Goal: Task Accomplishment & Management: Manage account settings

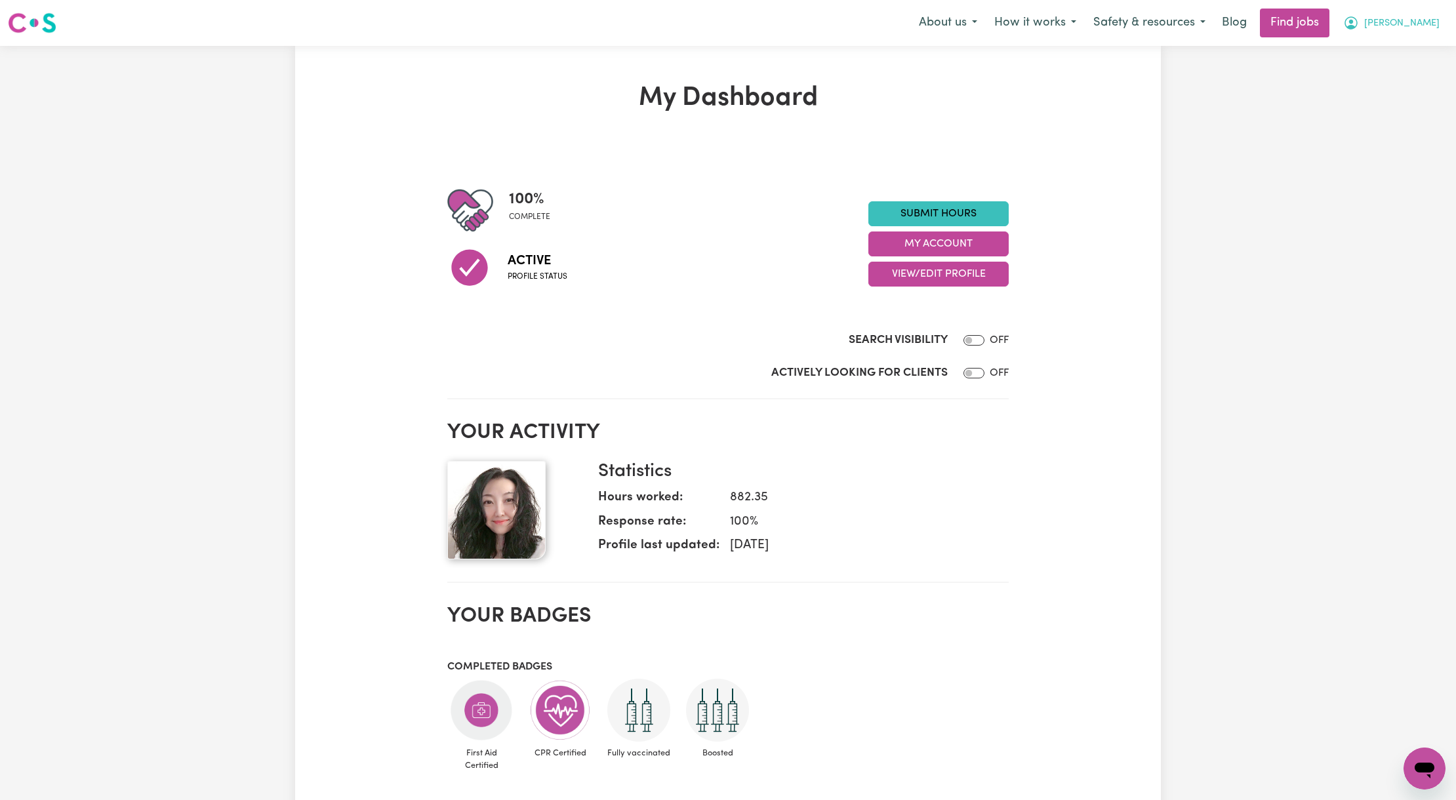
click at [1418, 20] on span "[PERSON_NAME]" at bounding box center [1401, 23] width 75 height 14
click at [1397, 56] on link "My Account" at bounding box center [1396, 51] width 104 height 25
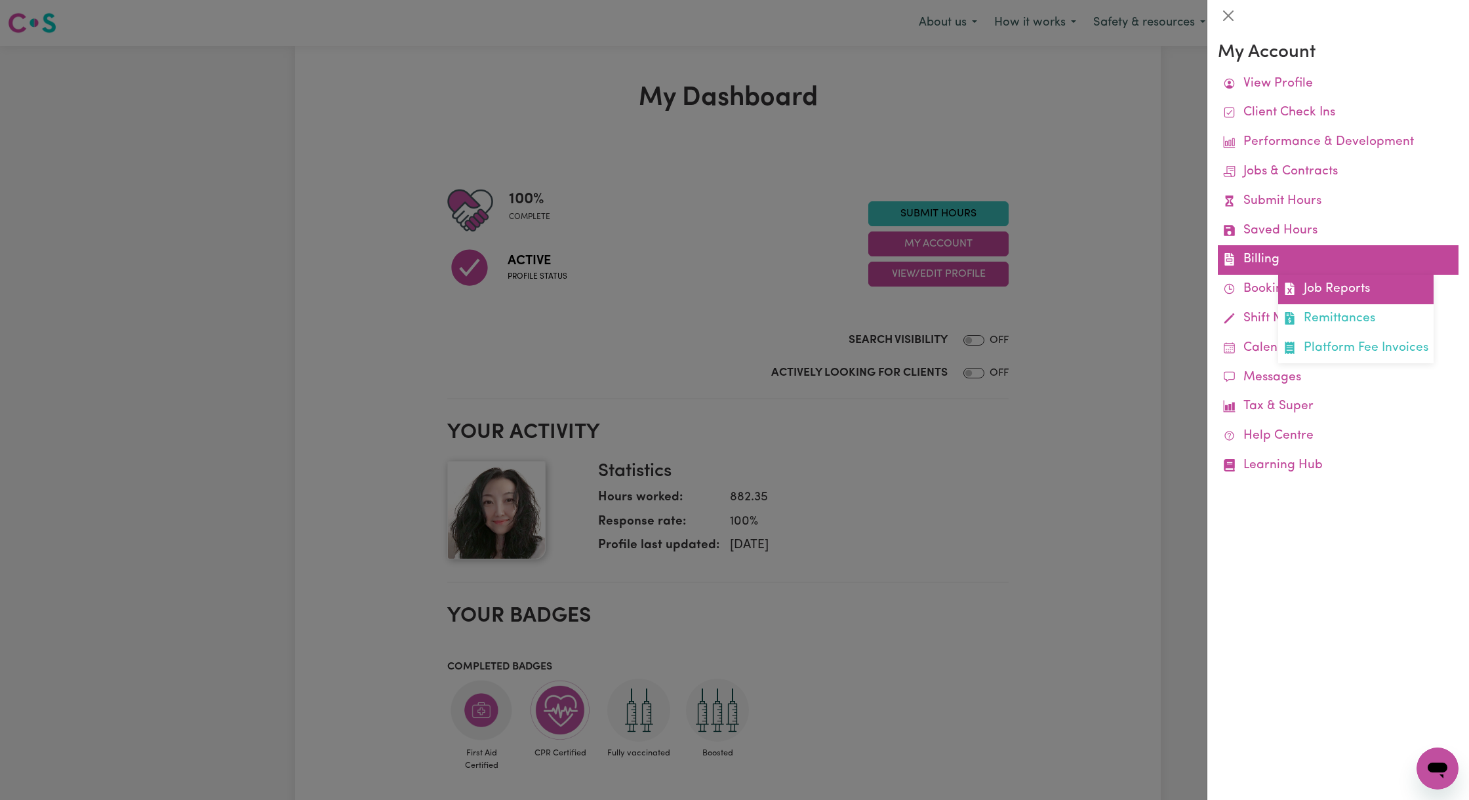
click at [1334, 298] on link "Job Reports" at bounding box center [1355, 290] width 155 height 30
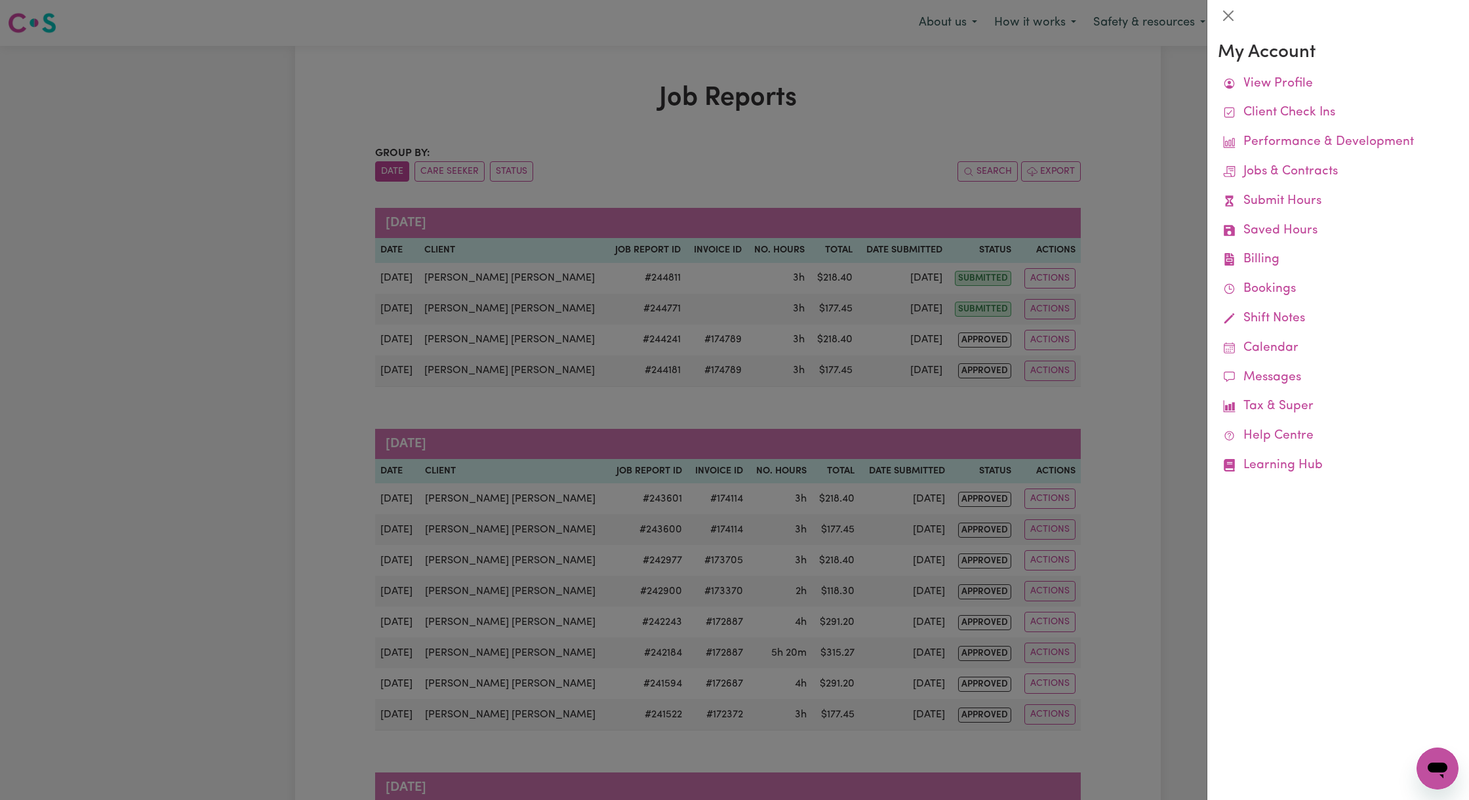
click at [817, 234] on div at bounding box center [734, 400] width 1469 height 800
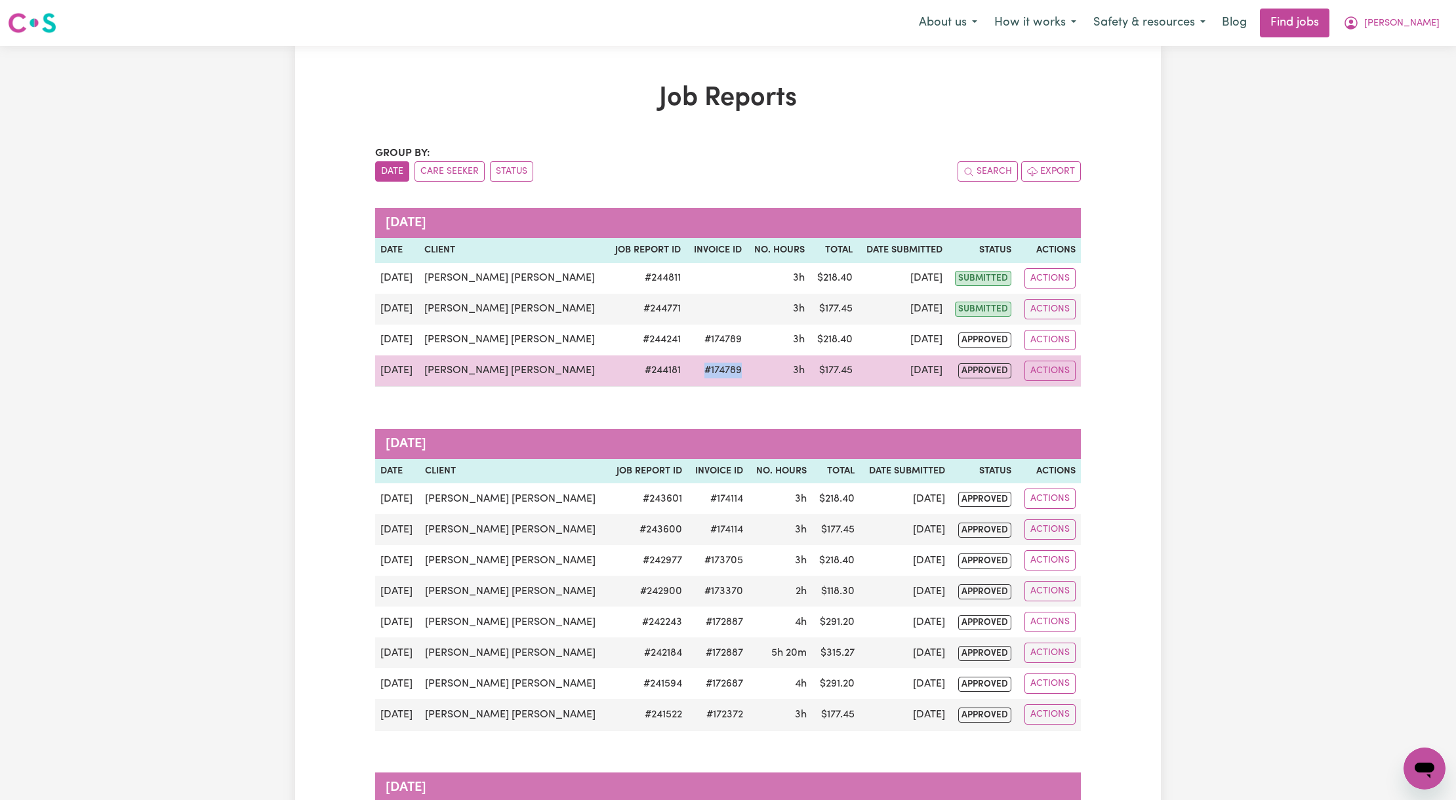
drag, startPoint x: 687, startPoint y: 374, endPoint x: 620, endPoint y: 373, distance: 67.6
click at [620, 373] on tr "[DATE] [PERSON_NAME] [PERSON_NAME] # 244181 #174789 3h $ 177.45 [DATE] approved…" at bounding box center [728, 371] width 706 height 31
copy td "#174789"
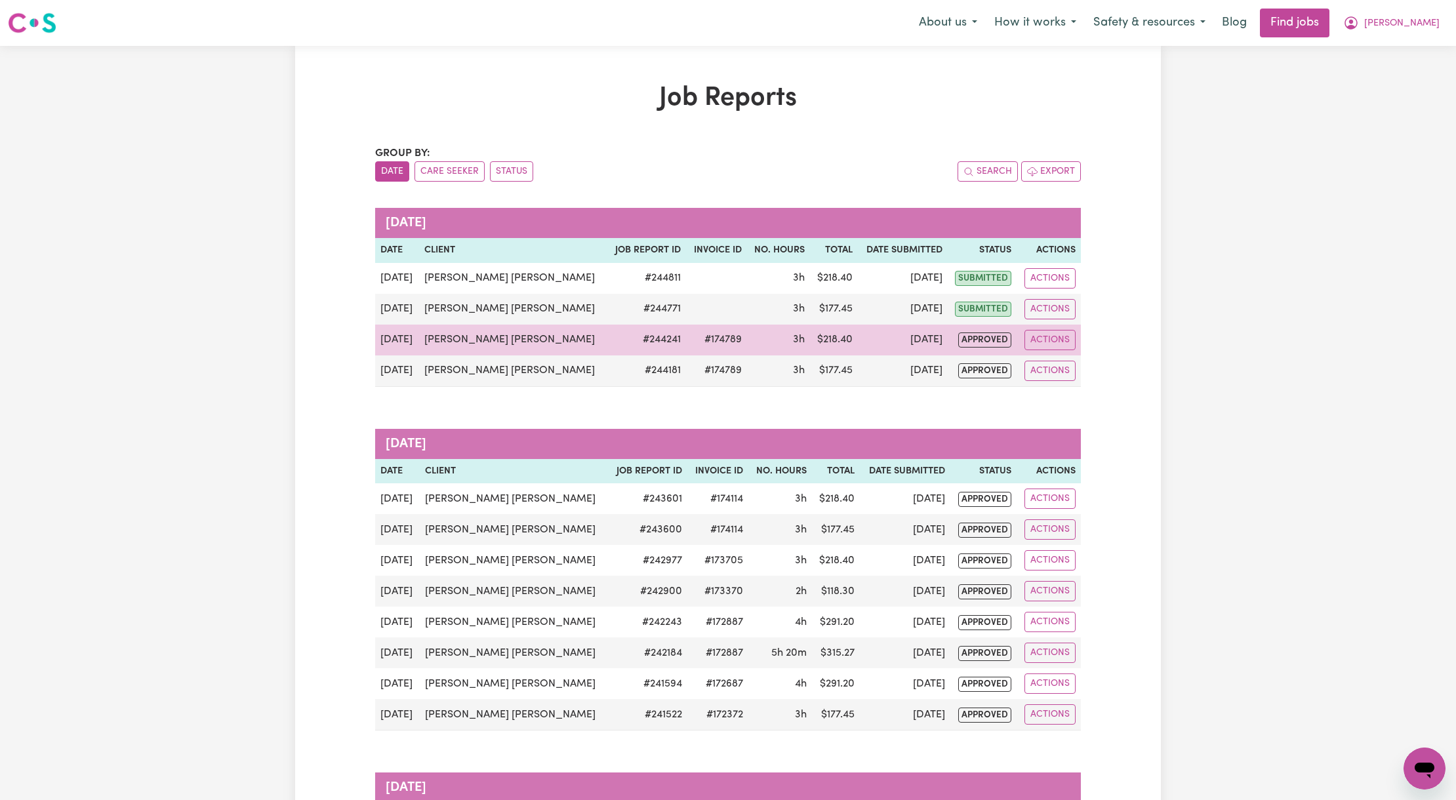
click at [686, 336] on td "#174789" at bounding box center [716, 340] width 60 height 31
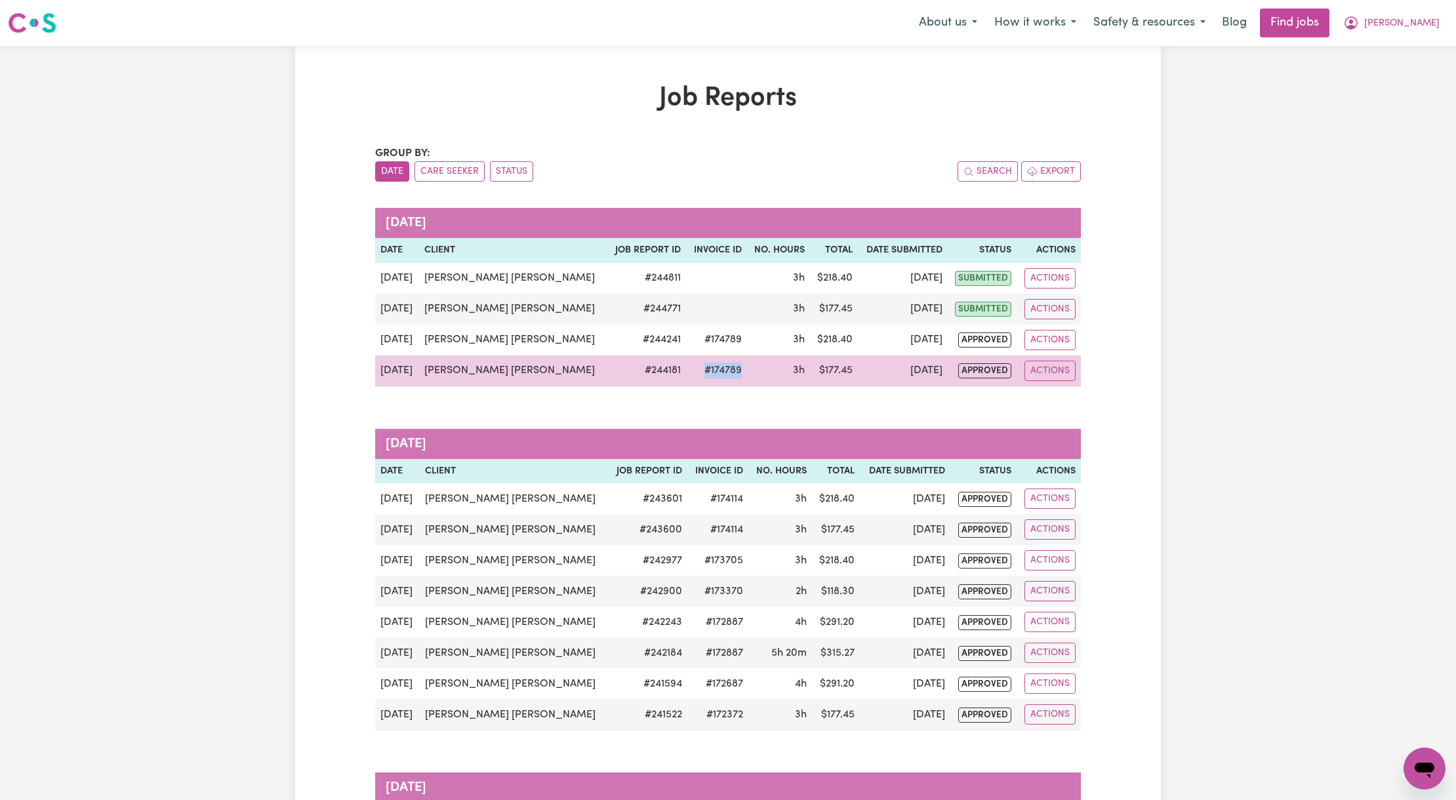
drag, startPoint x: 670, startPoint y: 368, endPoint x: 613, endPoint y: 382, distance: 58.7
click at [686, 382] on td "#174789" at bounding box center [716, 371] width 60 height 31
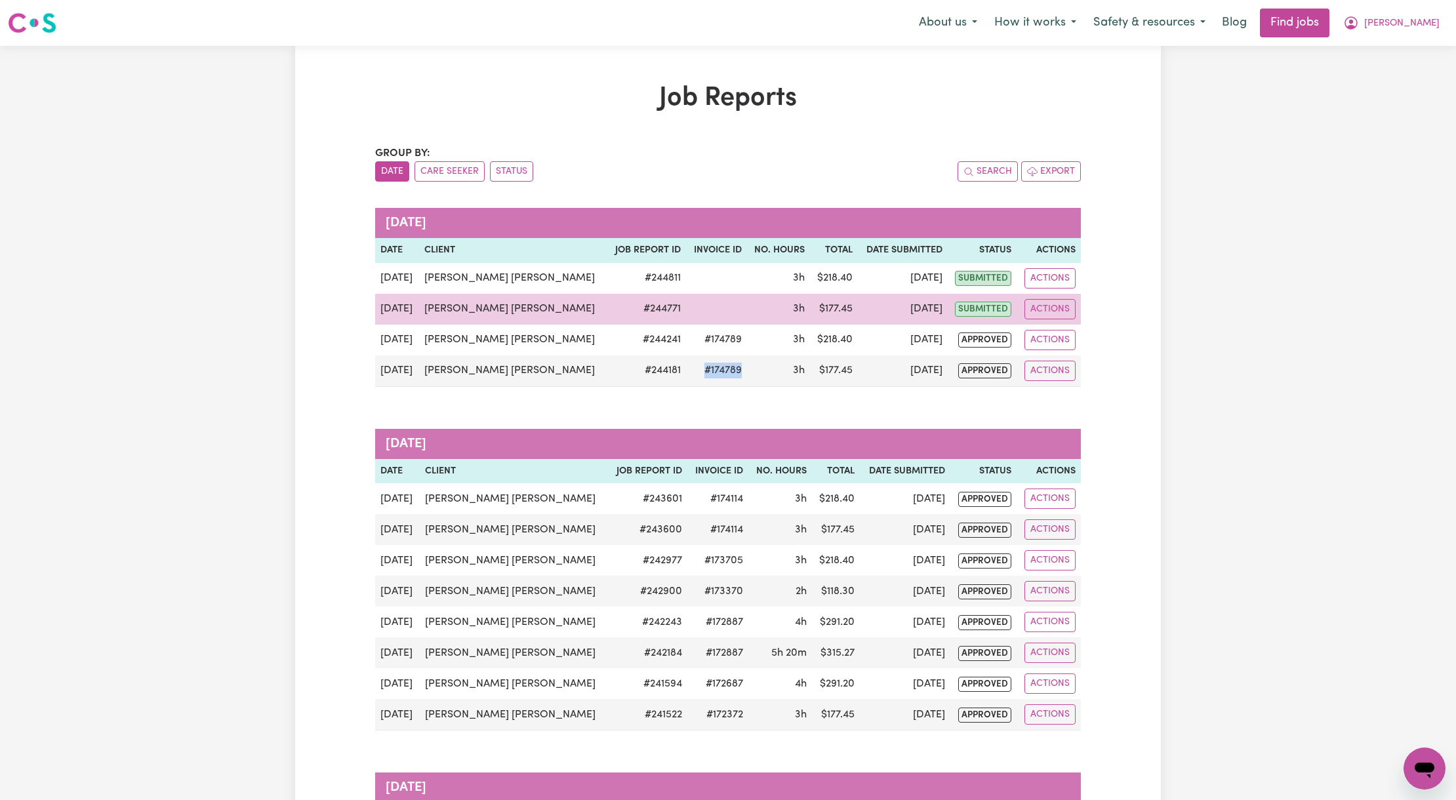
copy td "#174789"
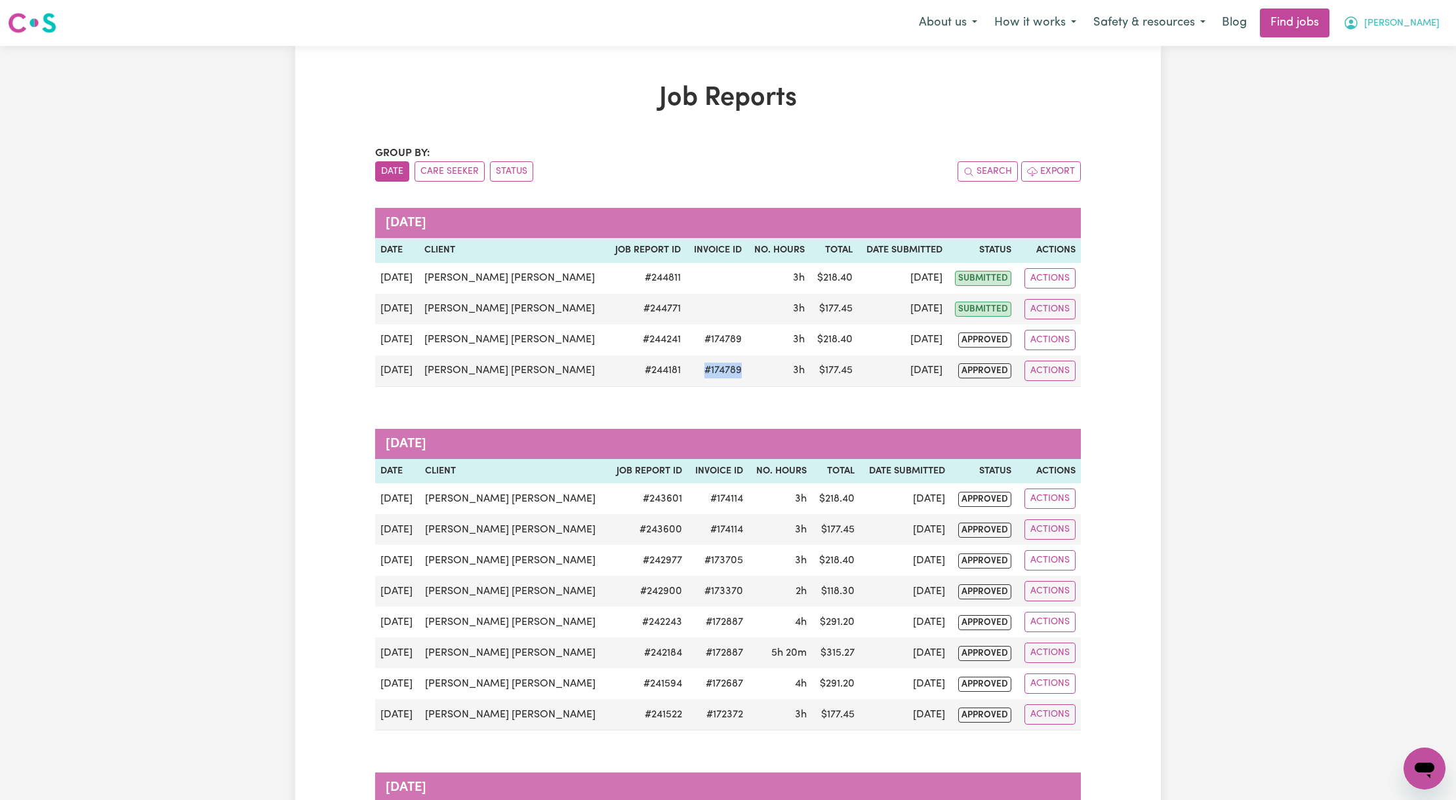
click at [1423, 26] on span "[PERSON_NAME]" at bounding box center [1401, 23] width 75 height 14
click at [1387, 100] on link "Logout" at bounding box center [1396, 100] width 104 height 25
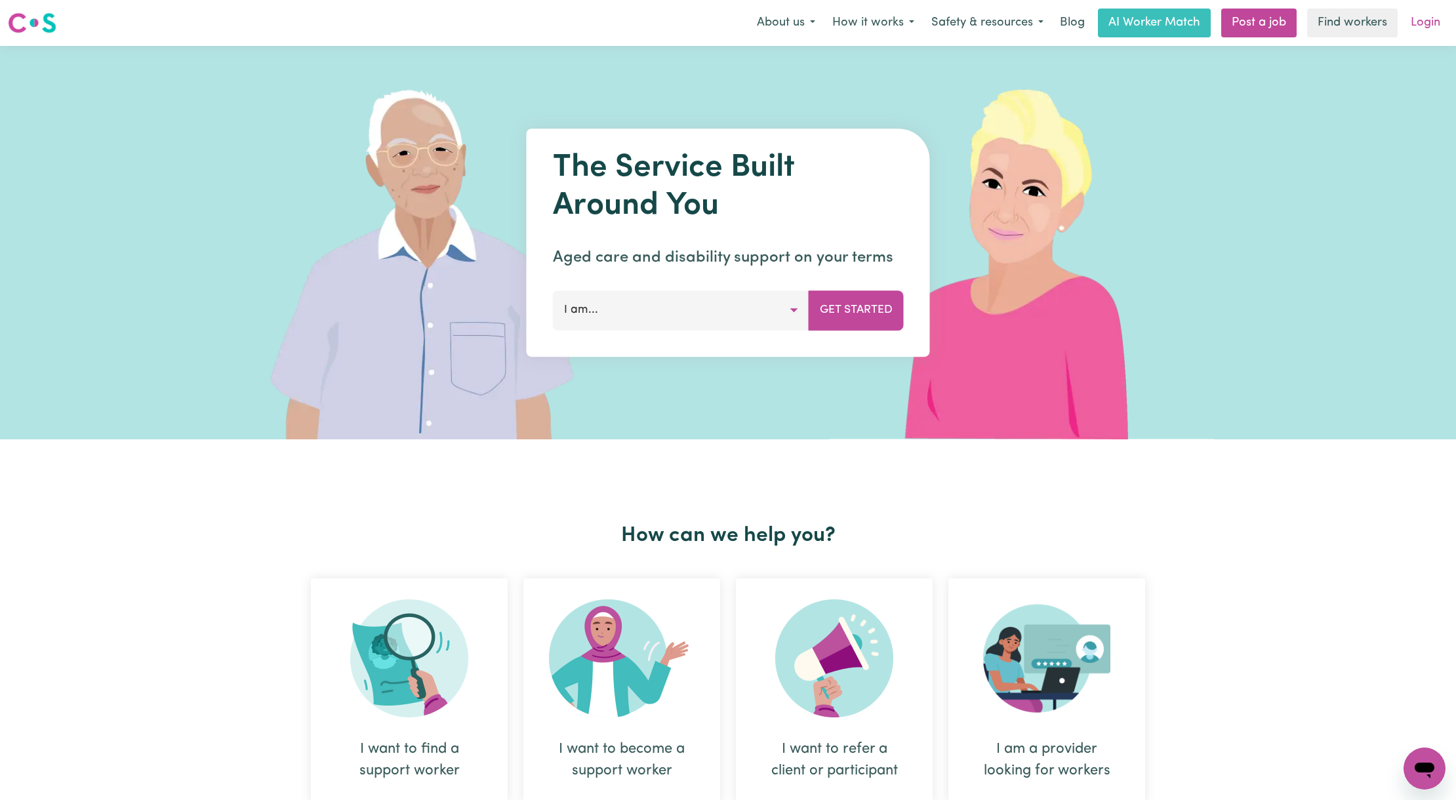
click at [1427, 13] on link "Login" at bounding box center [1425, 23] width 45 height 29
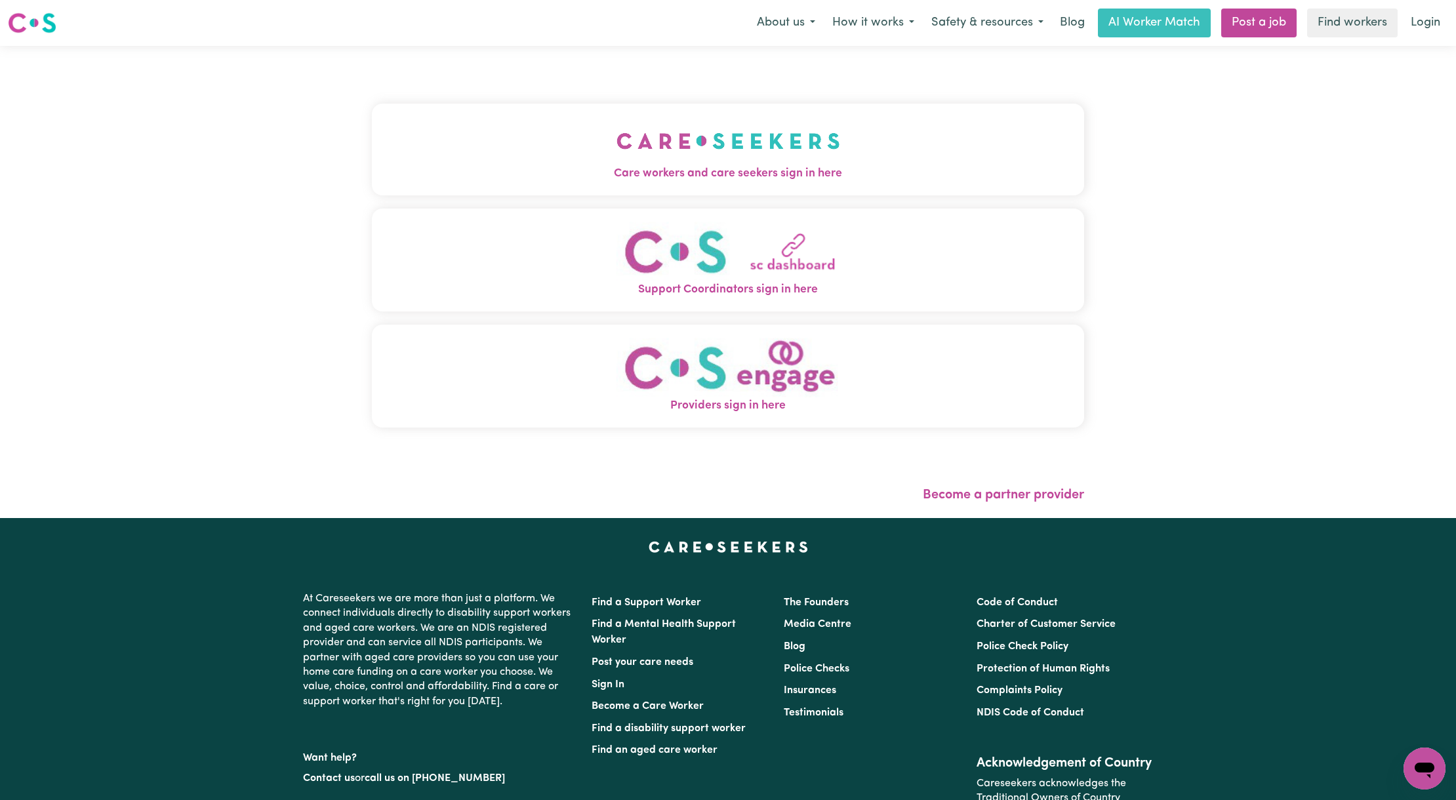
click at [372, 126] on button "Care workers and care seekers sign in here" at bounding box center [728, 150] width 712 height 92
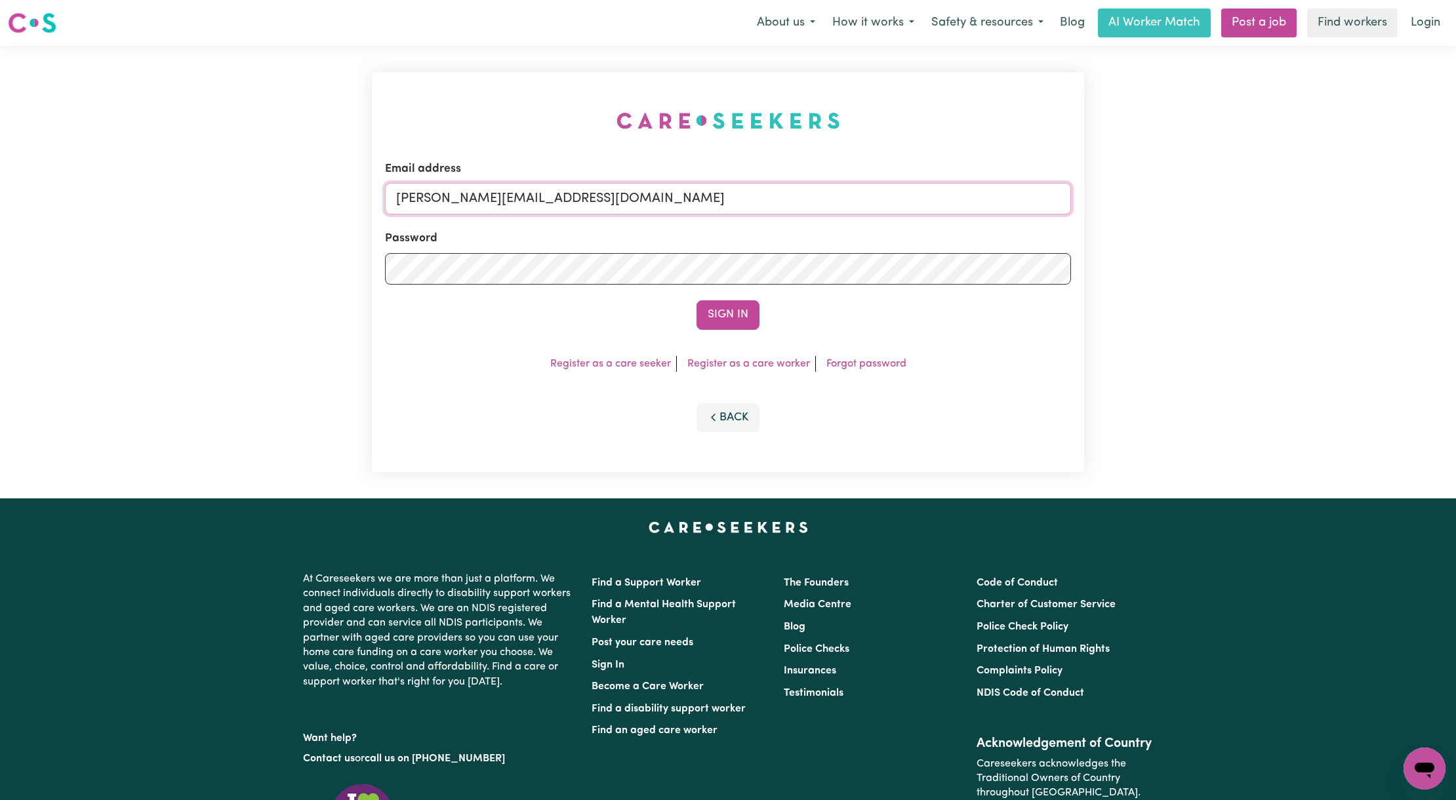
click at [527, 195] on input "[PERSON_NAME][EMAIL_ADDRESS][DOMAIN_NAME]" at bounding box center [728, 198] width 686 height 31
click at [1008, 266] on form "Email address [EMAIL_ADDRESS][PERSON_NAME][DOMAIN_NAME] Password Sign In" at bounding box center [728, 245] width 686 height 169
type input "superuser~[EMAIL_ADDRESS][DOMAIN_NAME]"
click at [738, 318] on button "Sign In" at bounding box center [728, 314] width 63 height 29
